Goal: Find specific page/section: Find specific page/section

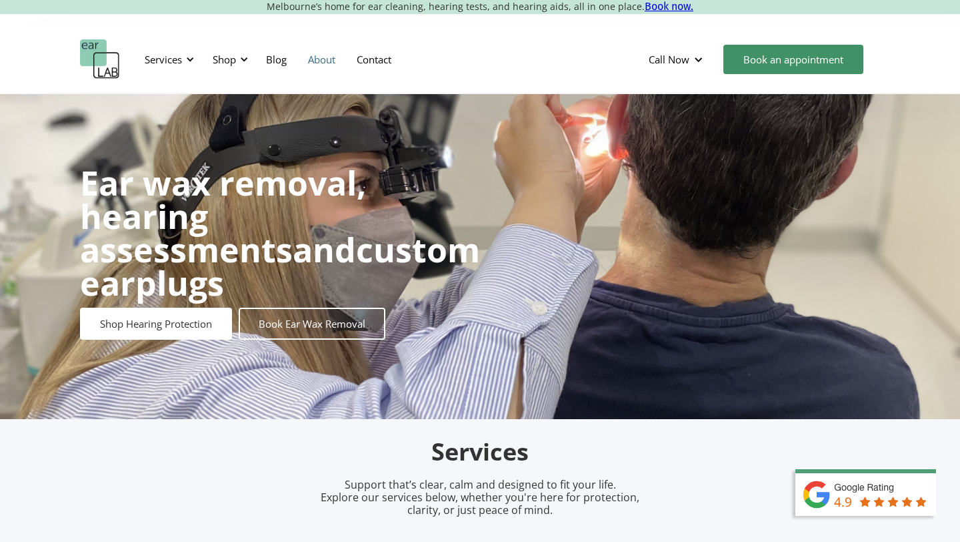
click at [329, 59] on link "About" at bounding box center [321, 59] width 49 height 39
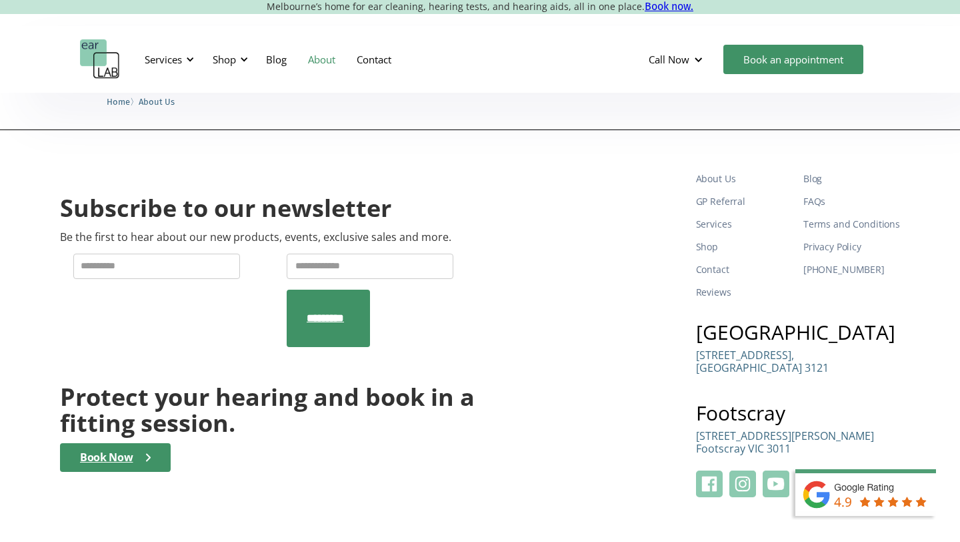
scroll to position [2064, 0]
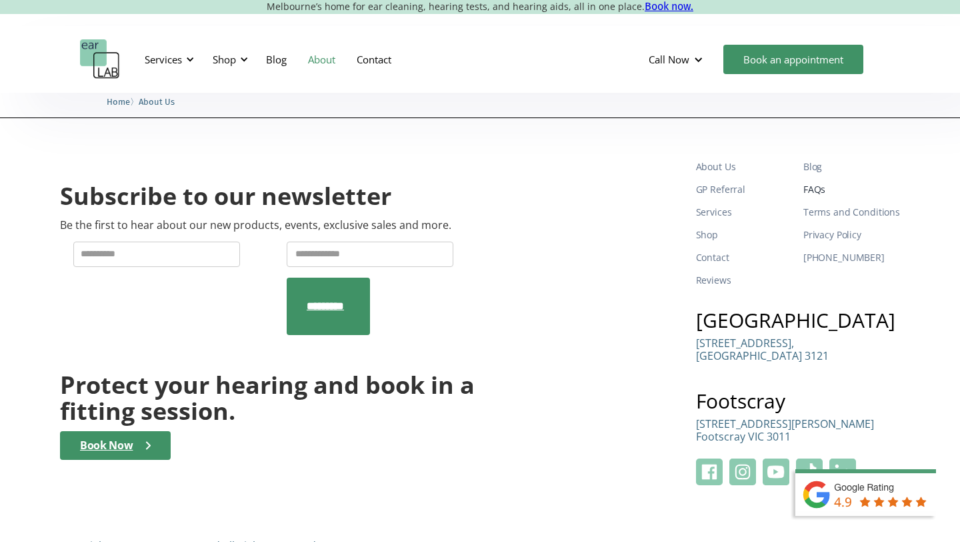
click at [811, 178] on link "FAQs" at bounding box center [852, 189] width 97 height 23
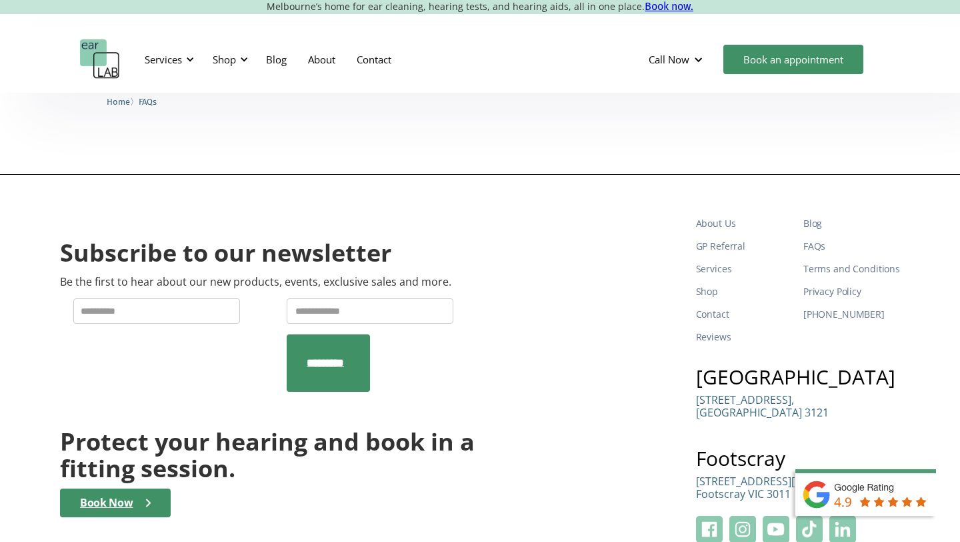
scroll to position [1102, 0]
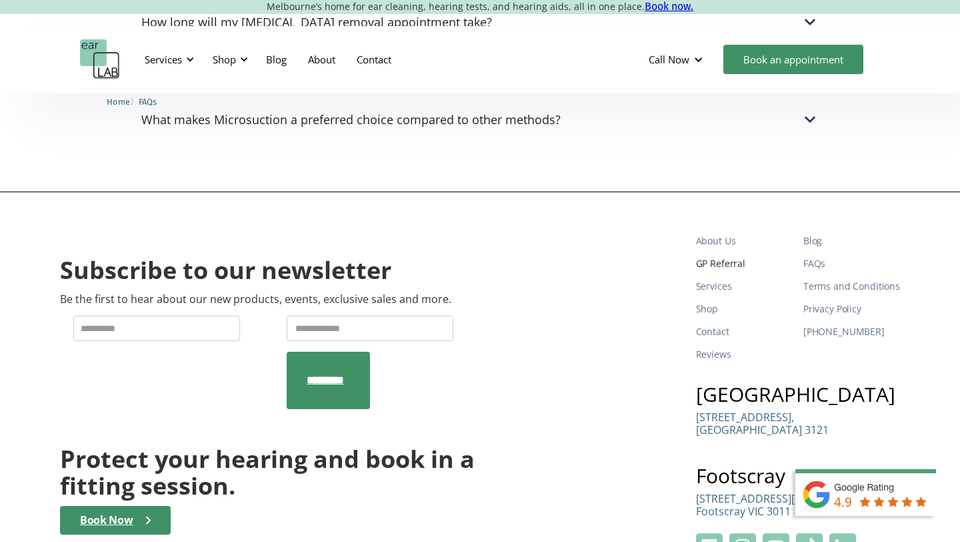
click at [715, 266] on link "GP Referral" at bounding box center [744, 263] width 97 height 23
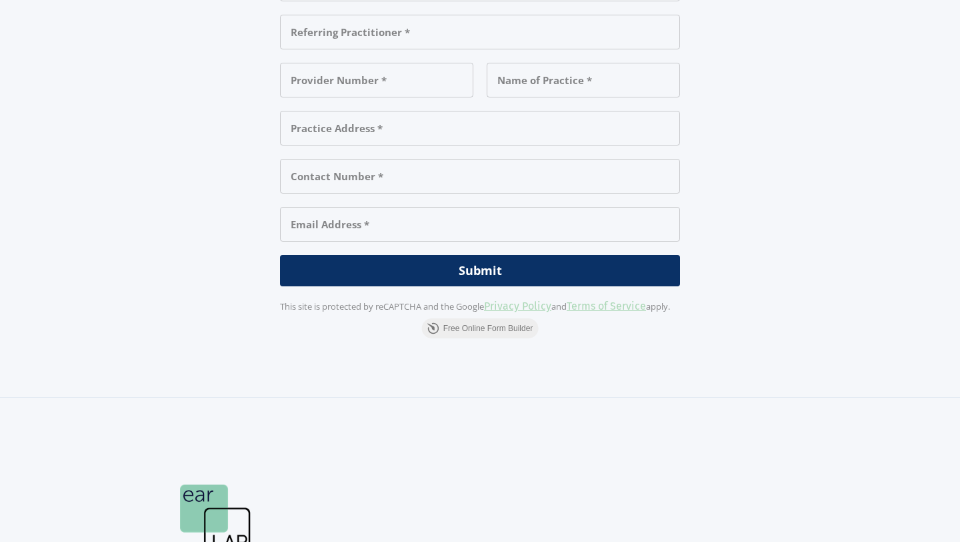
scroll to position [1703, 0]
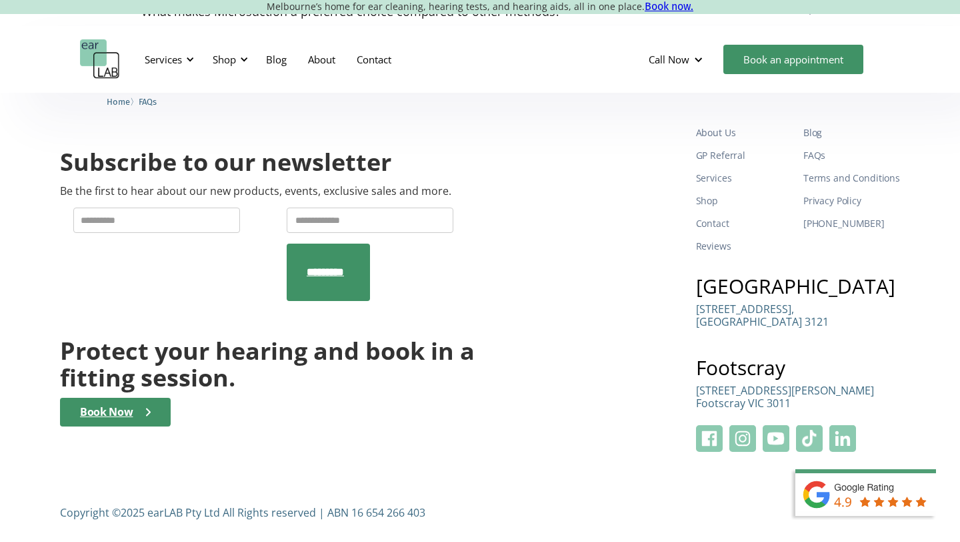
scroll to position [1208, 0]
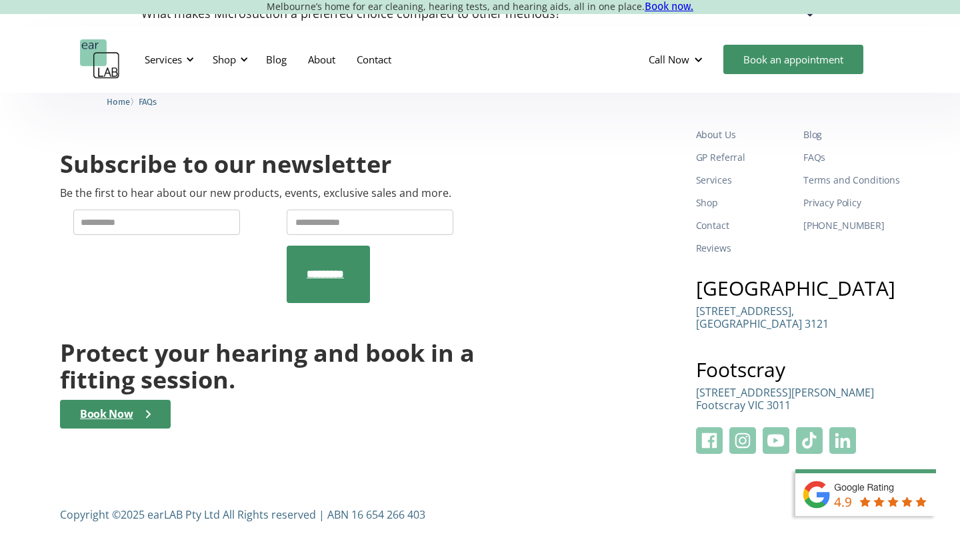
click at [719, 392] on p "[STREET_ADDRESS][PERSON_NAME]" at bounding box center [785, 398] width 178 height 25
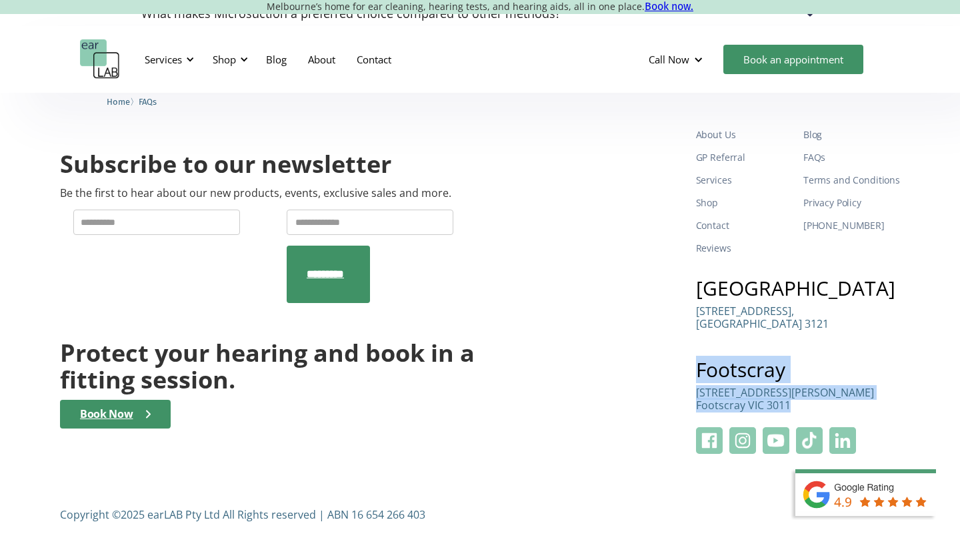
drag, startPoint x: 692, startPoint y: 359, endPoint x: 802, endPoint y: 420, distance: 125.7
click at [802, 420] on div "Subscribe to our newsletter Be the first to hear about our new products, events…" at bounding box center [480, 288] width 840 height 330
copy div "Footscray Suite 4B, [STREET_ADDRESS][PERSON_NAME]"
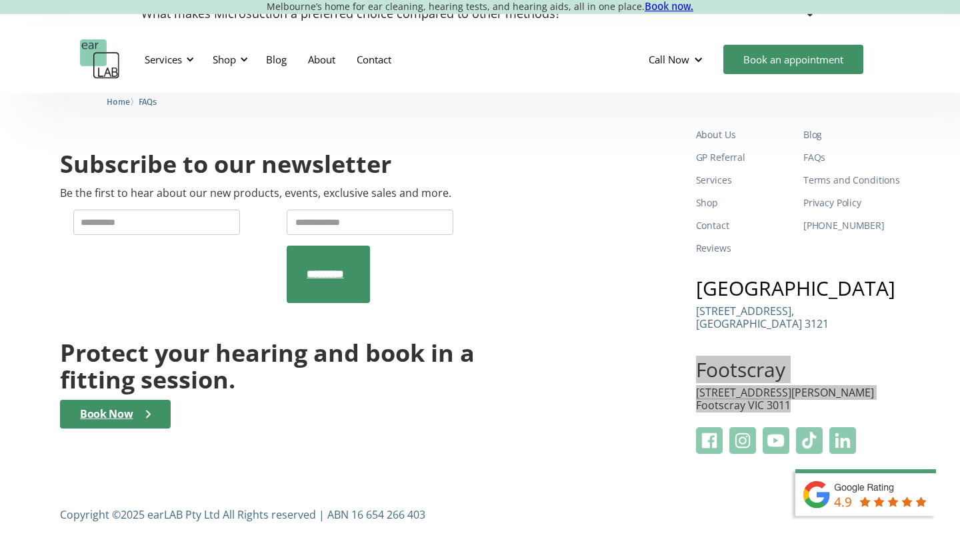
scroll to position [1215, 0]
